Goal: Transaction & Acquisition: Purchase product/service

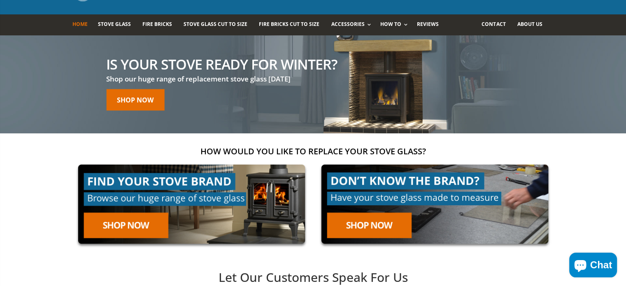
scroll to position [41, 0]
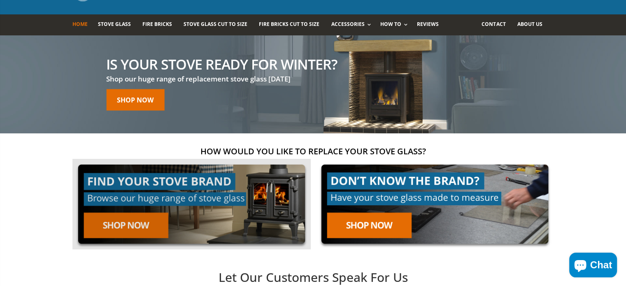
click at [118, 223] on link at bounding box center [191, 204] width 238 height 91
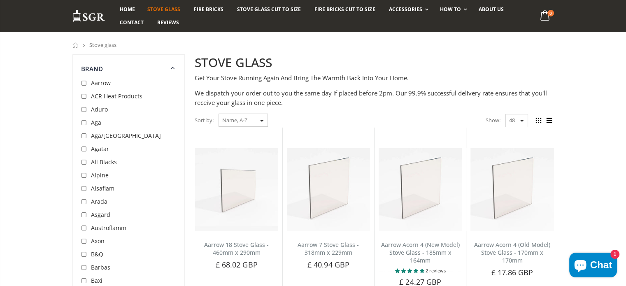
scroll to position [123, 0]
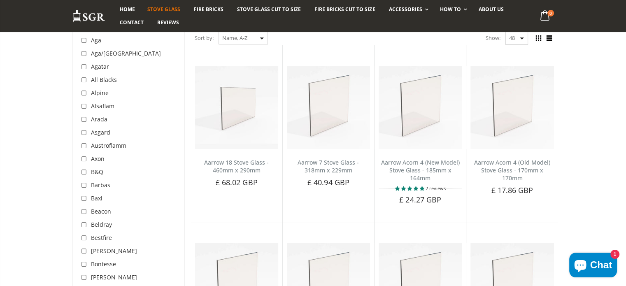
click at [259, 38] on select "Featured Best Selling Name, A-Z Name, Z-A Price, low to high Price, high to low…" at bounding box center [243, 37] width 49 height 13
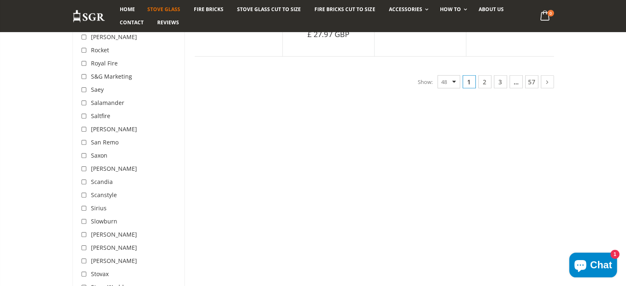
scroll to position [2222, 0]
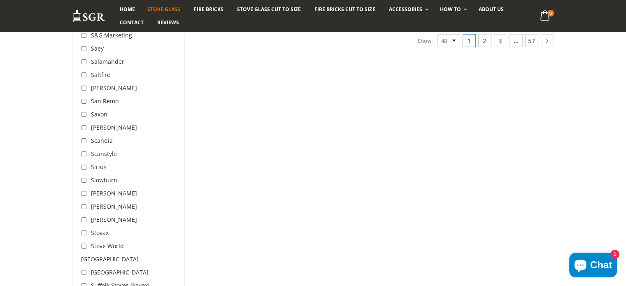
click at [102, 229] on span "Stovax" at bounding box center [100, 233] width 18 height 8
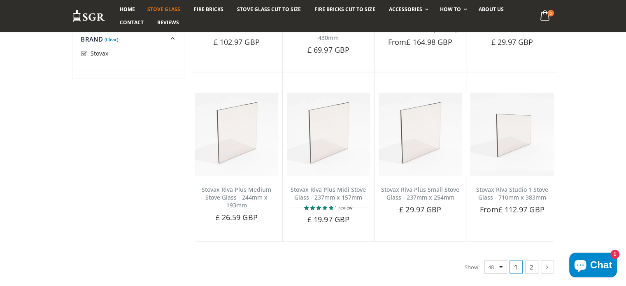
scroll to position [2058, 0]
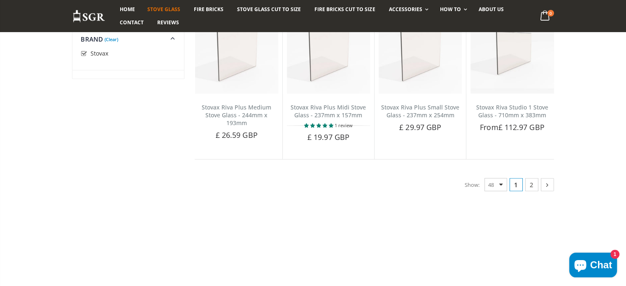
click at [545, 181] on icon at bounding box center [547, 185] width 9 height 8
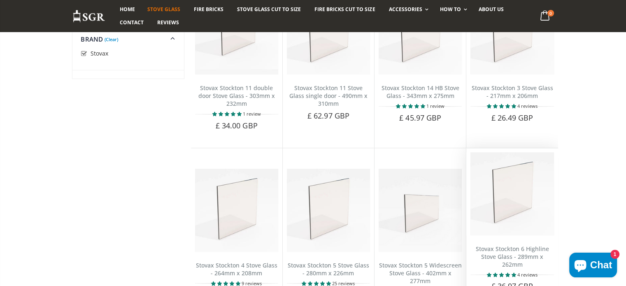
scroll to position [617, 0]
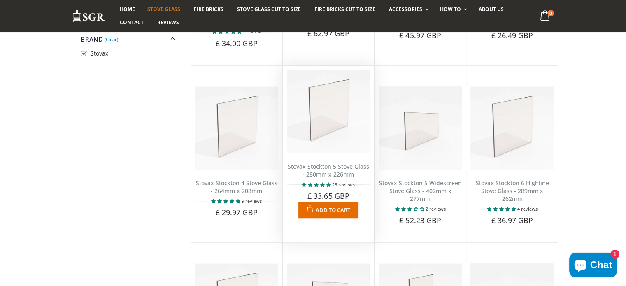
click at [349, 171] on link "Stovax Stockton 5 Stove Glass - 280mm x 226mm" at bounding box center [328, 171] width 81 height 16
